Goal: Transaction & Acquisition: Purchase product/service

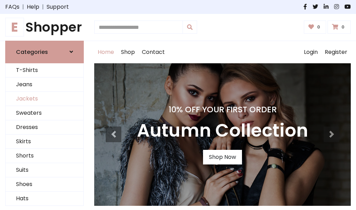
click at [44, 99] on link "Jackets" at bounding box center [45, 99] width 78 height 14
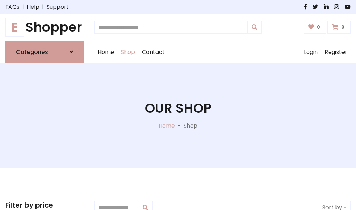
scroll to position [314, 0]
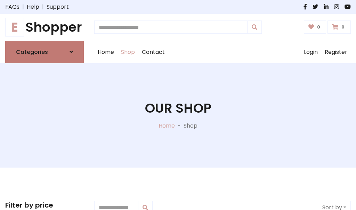
click at [44, 52] on h6 "Categories" at bounding box center [32, 52] width 32 height 7
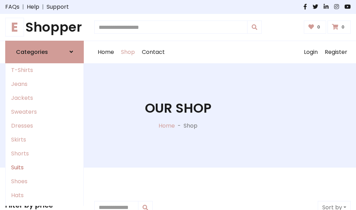
click at [44, 167] on link "Suits" at bounding box center [45, 168] width 78 height 14
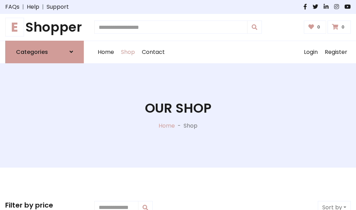
scroll to position [502, 0]
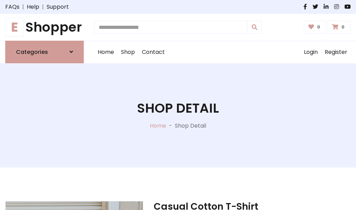
scroll to position [649, 0]
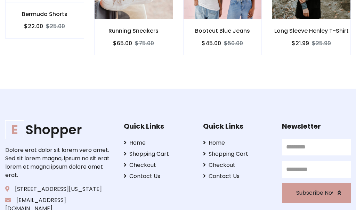
scroll to position [649, 0]
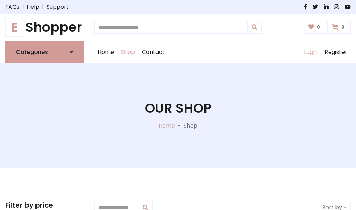
click at [310, 52] on link "Login" at bounding box center [310, 52] width 21 height 22
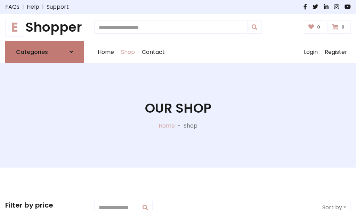
click at [71, 52] on icon at bounding box center [70, 52] width 3 height 6
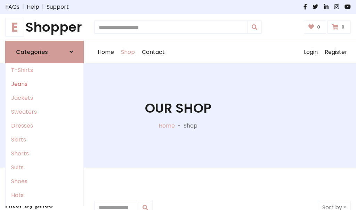
click at [44, 84] on link "Jeans" at bounding box center [45, 84] width 78 height 14
